Goal: Navigation & Orientation: Find specific page/section

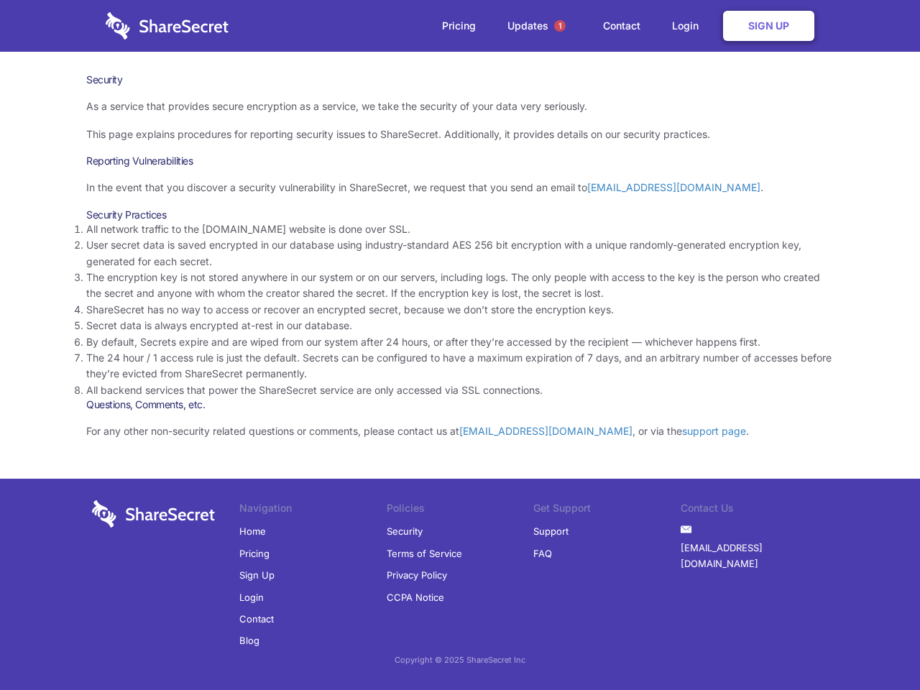
click at [460, 345] on li "By default, Secrets expire and are wiped from our system after 24 hours, or aft…" at bounding box center [459, 342] width 747 height 16
click at [560, 26] on span "1" at bounding box center [559, 25] width 11 height 11
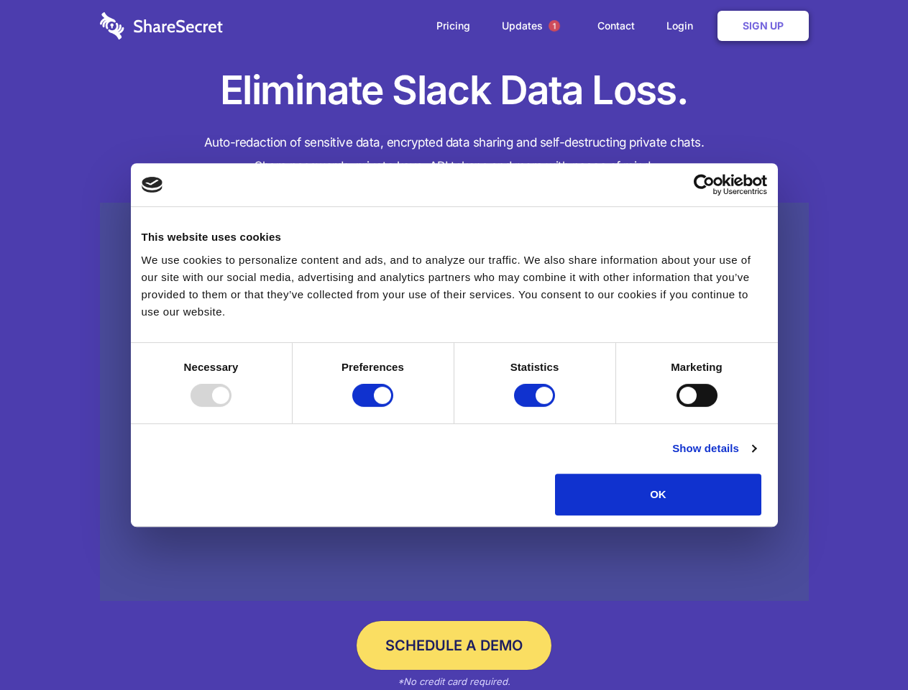
click at [231, 407] on div at bounding box center [210, 395] width 41 height 23
click at [393, 407] on input "Preferences" at bounding box center [372, 395] width 41 height 23
checkbox input "false"
click at [536, 407] on input "Statistics" at bounding box center [534, 395] width 41 height 23
checkbox input "false"
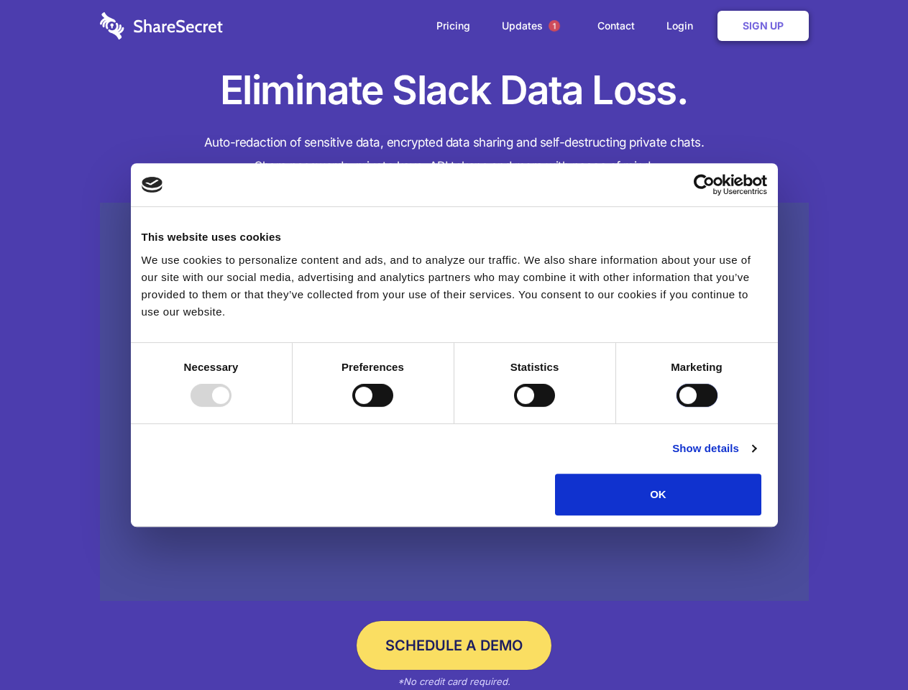
click at [676, 407] on input "Marketing" at bounding box center [696, 395] width 41 height 23
checkbox input "true"
click at [755, 457] on link "Show details" at bounding box center [713, 448] width 83 height 17
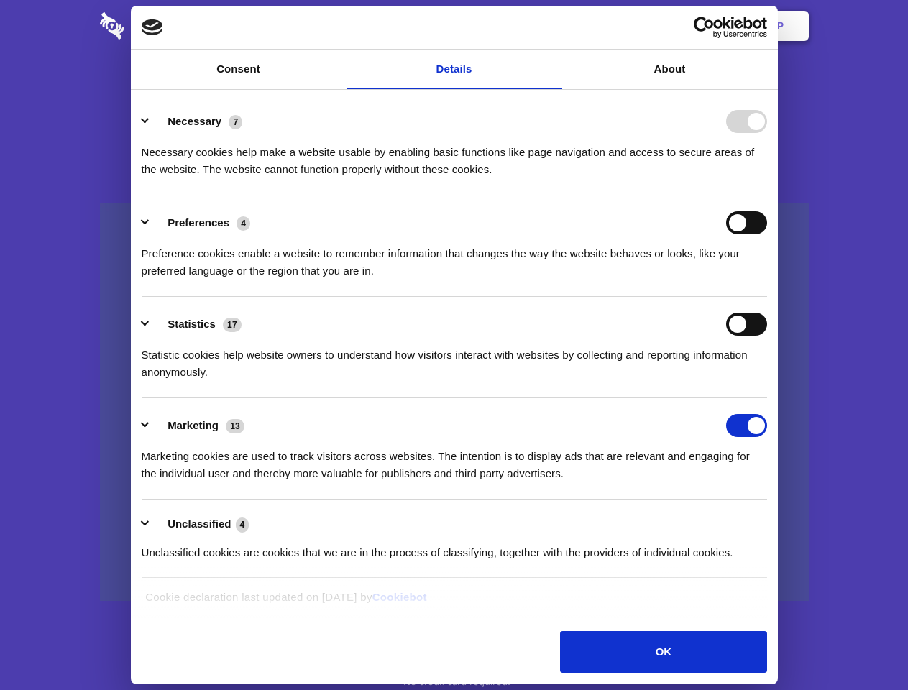
click at [767, 178] on div "Necessary cookies help make a website usable by enabling basic functions like p…" at bounding box center [454, 155] width 625 height 45
click at [553, 26] on span "1" at bounding box center [553, 25] width 11 height 11
